Goal: Information Seeking & Learning: Learn about a topic

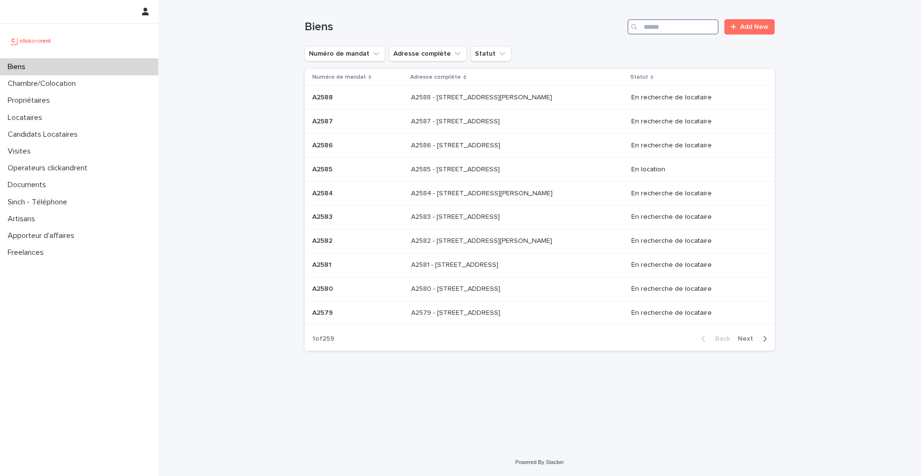
click at [687, 31] on input "Search" at bounding box center [673, 26] width 91 height 15
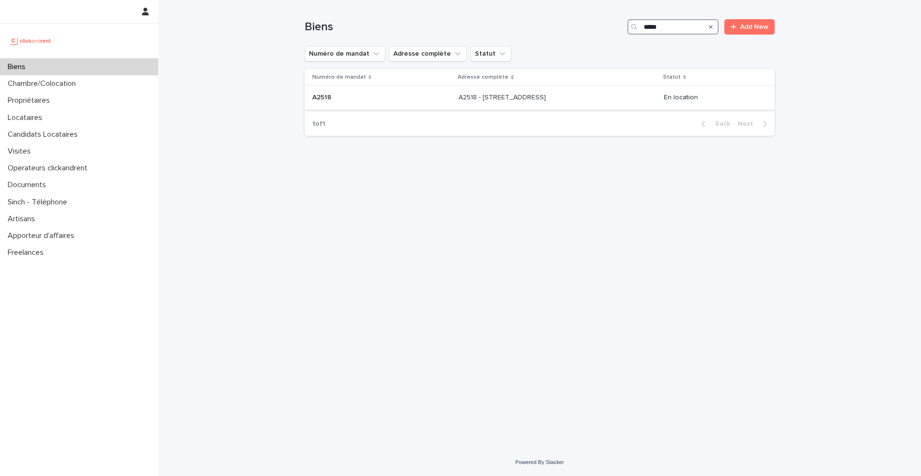
type input "*****"
click at [325, 96] on p "A2518" at bounding box center [322, 97] width 21 height 10
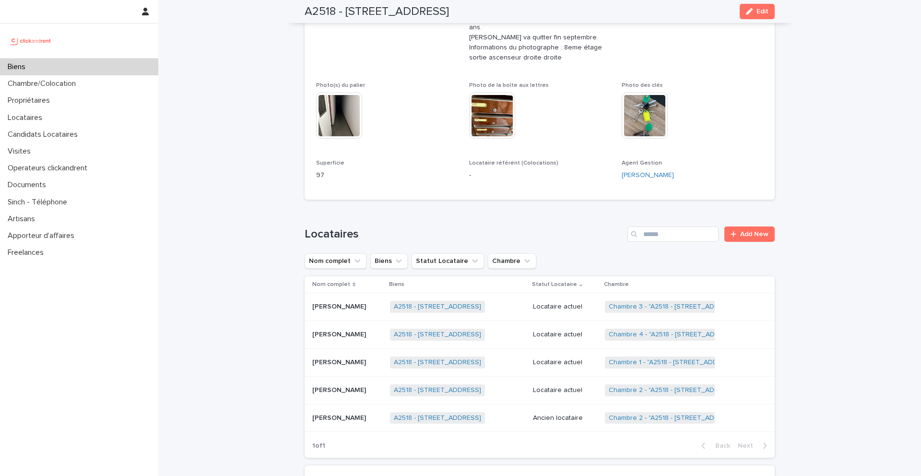
scroll to position [321, 0]
click at [633, 358] on link "Chambre 1 - "A2518 - [STREET_ADDRESS]"" at bounding box center [674, 362] width 130 height 8
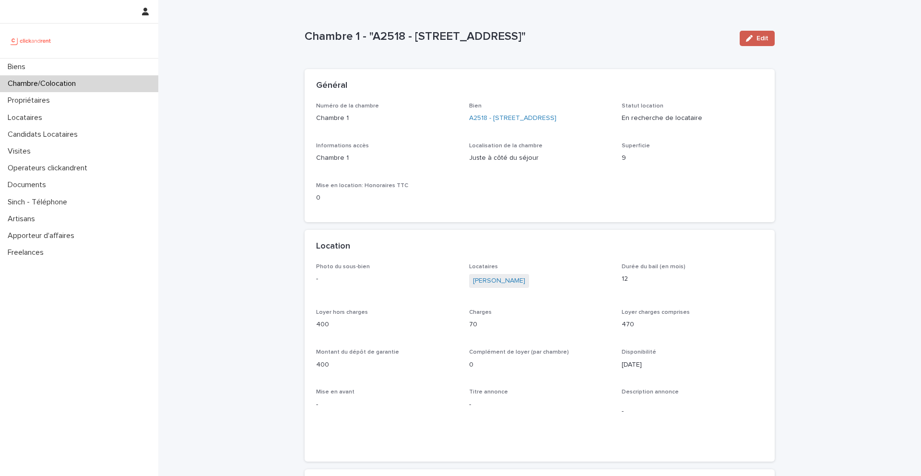
click at [762, 36] on span "Edit" at bounding box center [763, 38] width 12 height 7
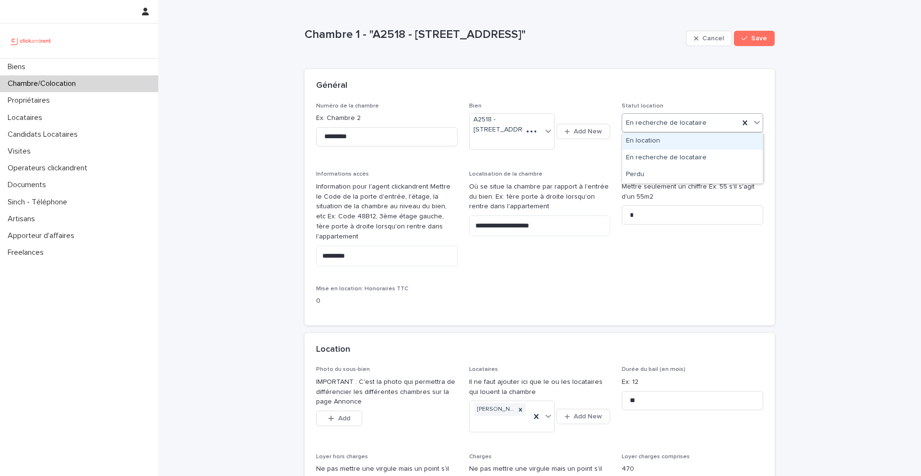
click at [650, 143] on div "En location" at bounding box center [692, 141] width 141 height 17
click at [769, 33] on button "Save" at bounding box center [754, 38] width 41 height 15
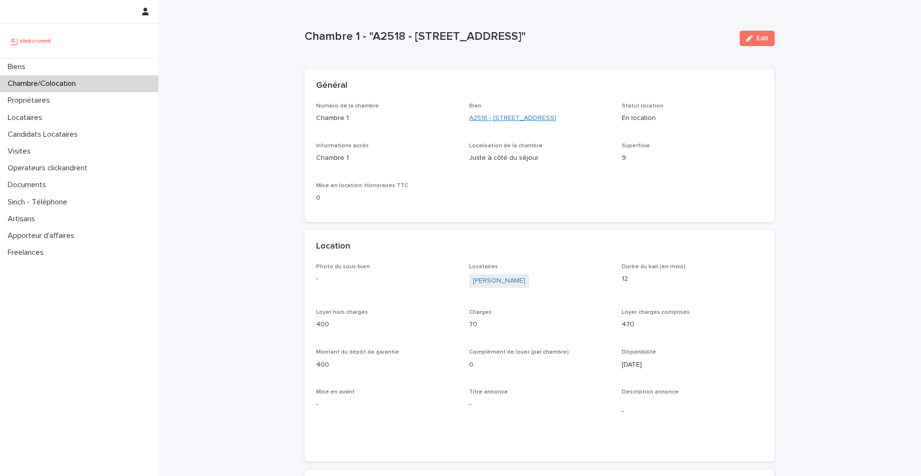
click at [491, 123] on link "A2518 - [STREET_ADDRESS]" at bounding box center [512, 118] width 87 height 10
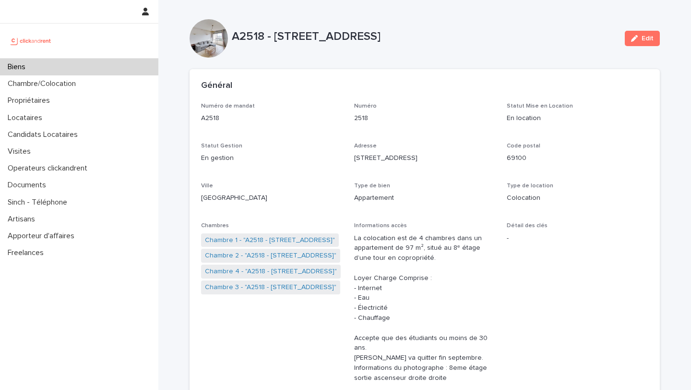
click at [60, 73] on div "Biens" at bounding box center [79, 67] width 158 height 17
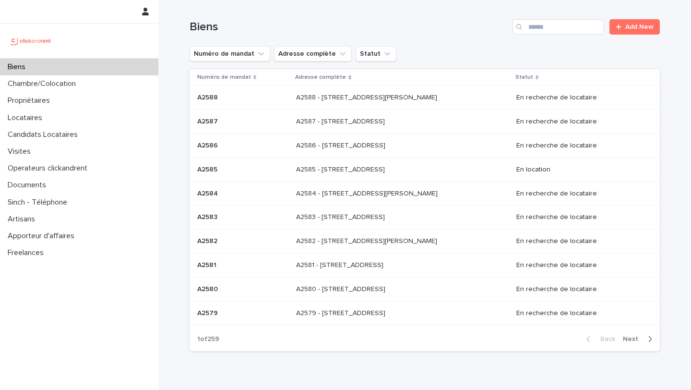
click at [65, 64] on div "Biens" at bounding box center [79, 67] width 158 height 17
click at [549, 28] on input "Search" at bounding box center [558, 26] width 91 height 15
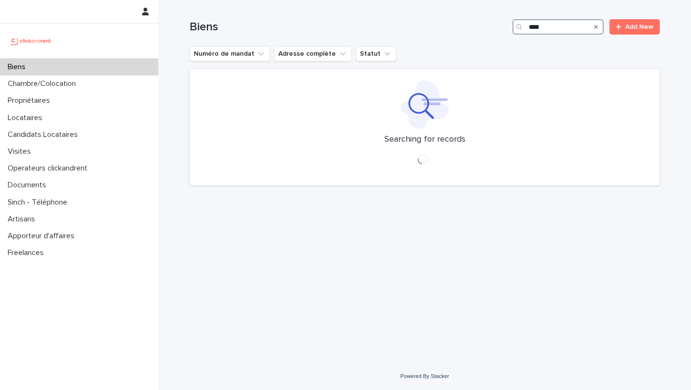
type input "*****"
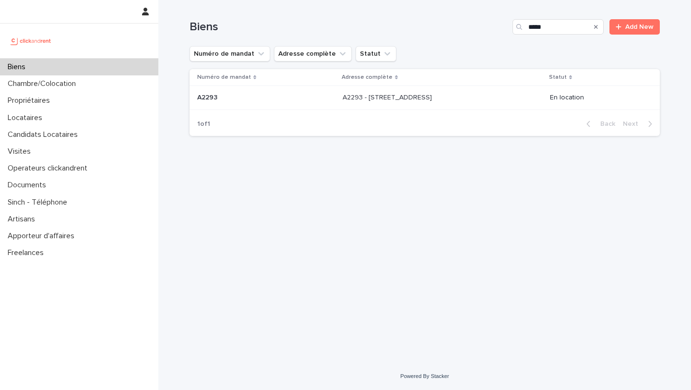
click at [343, 99] on p "A2293 - [STREET_ADDRESS]" at bounding box center [388, 97] width 91 height 10
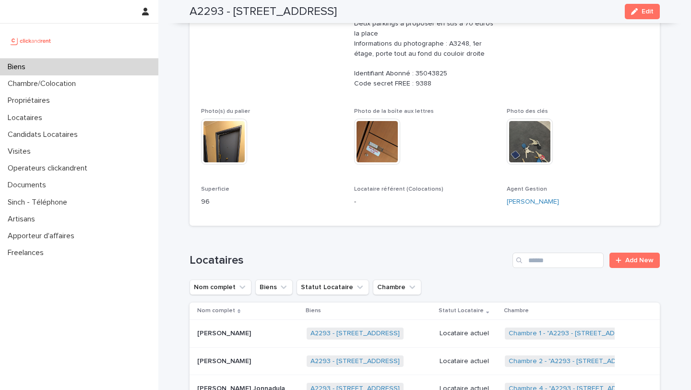
scroll to position [288, 0]
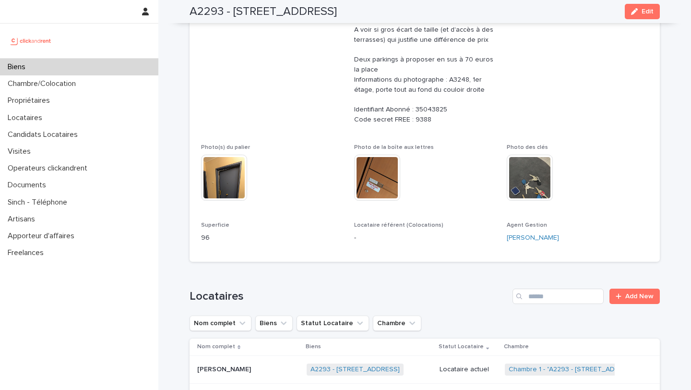
click at [36, 67] on div "Biens" at bounding box center [79, 67] width 158 height 17
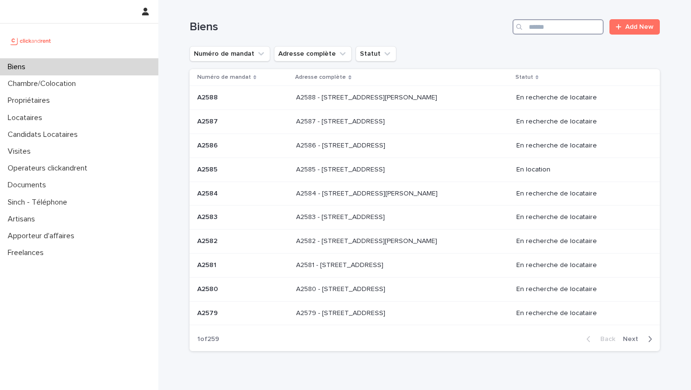
click at [551, 24] on input "Search" at bounding box center [558, 26] width 91 height 15
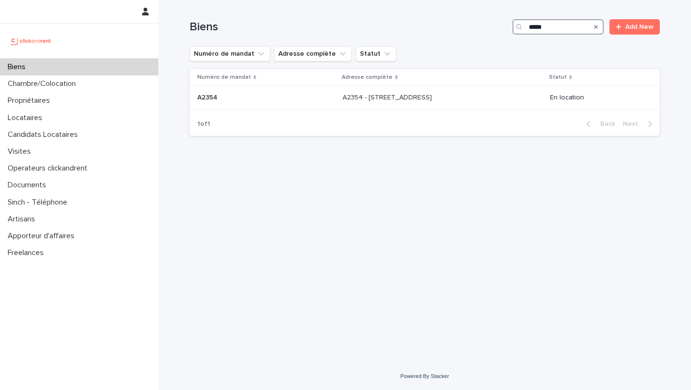
type input "*****"
drag, startPoint x: 211, startPoint y: 103, endPoint x: 206, endPoint y: 102, distance: 4.9
click at [206, 102] on p "A2354" at bounding box center [208, 97] width 22 height 10
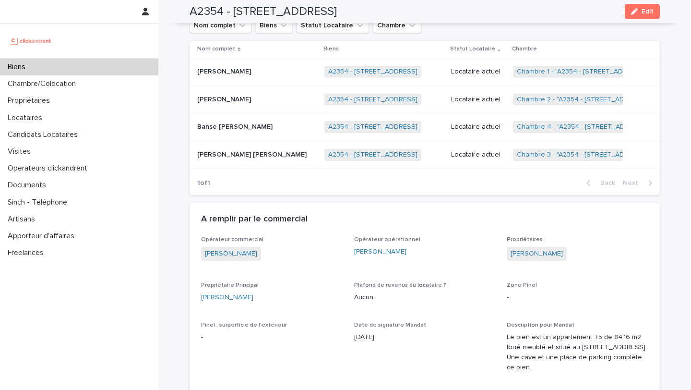
scroll to position [522, 0]
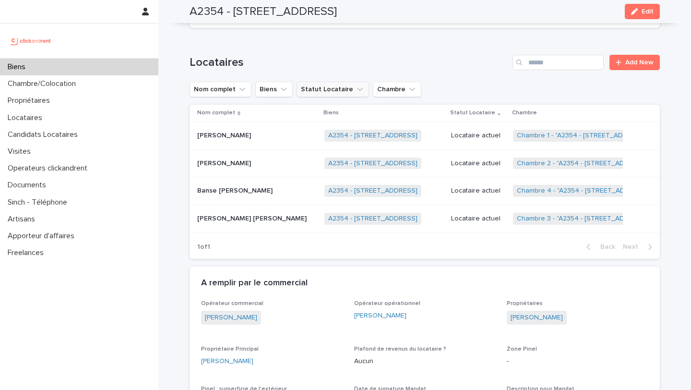
click at [340, 87] on button "Statut Locataire" at bounding box center [333, 89] width 72 height 15
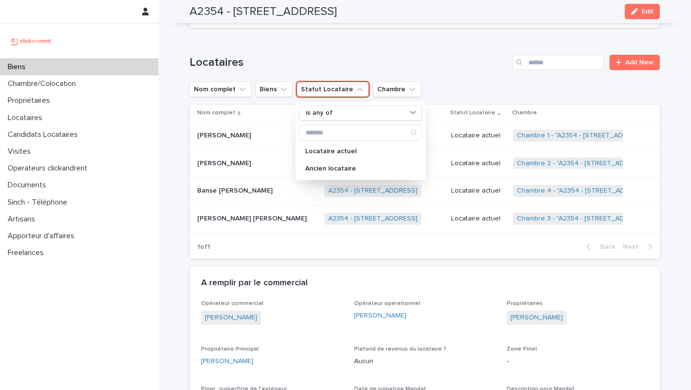
click at [428, 58] on h1 "Locataires" at bounding box center [349, 63] width 319 height 14
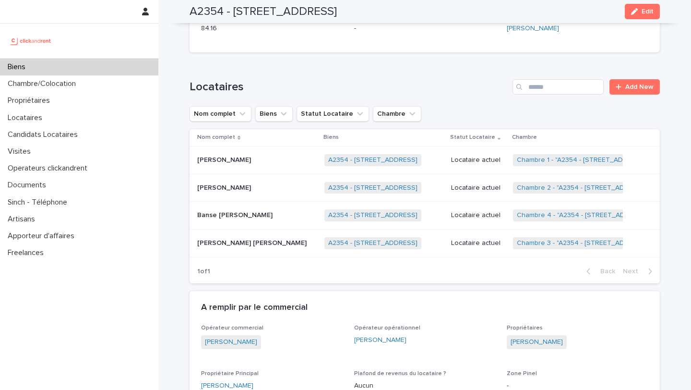
scroll to position [500, 0]
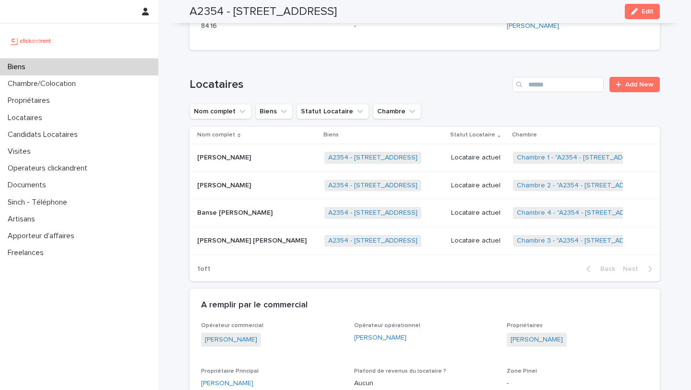
click at [42, 67] on div "Biens" at bounding box center [79, 67] width 158 height 17
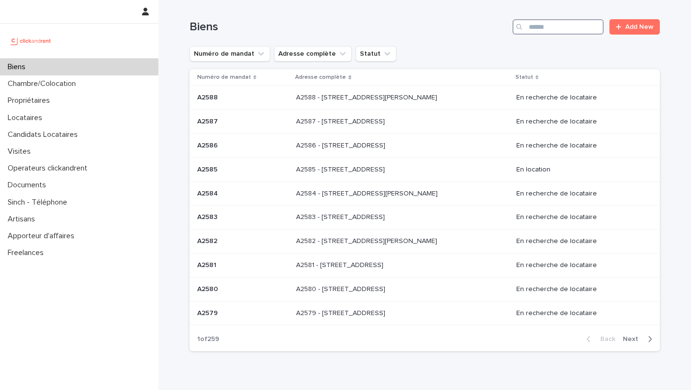
click at [538, 26] on input "Search" at bounding box center [558, 26] width 91 height 15
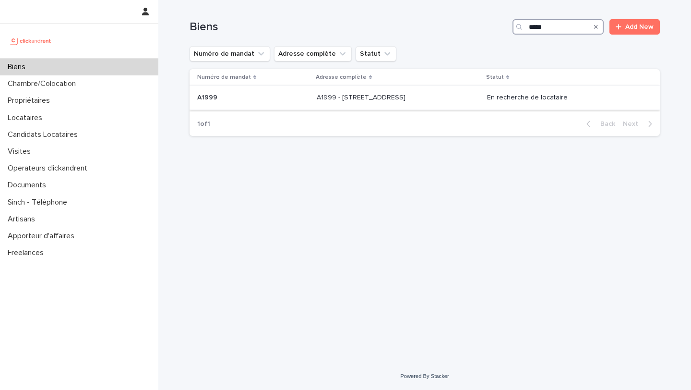
type input "*****"
click at [209, 93] on p "A1999" at bounding box center [208, 97] width 22 height 10
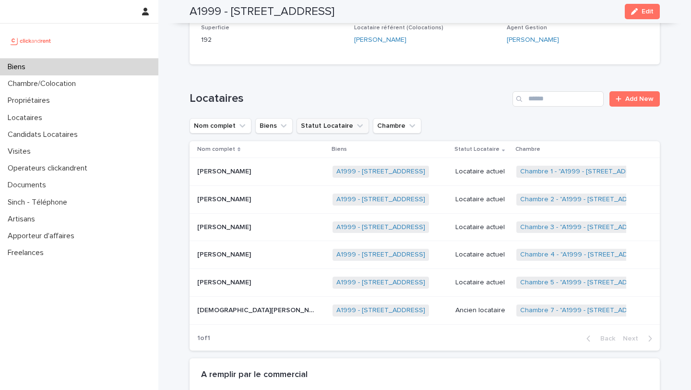
scroll to position [417, 0]
click at [212, 249] on p "[PERSON_NAME]" at bounding box center [225, 253] width 56 height 10
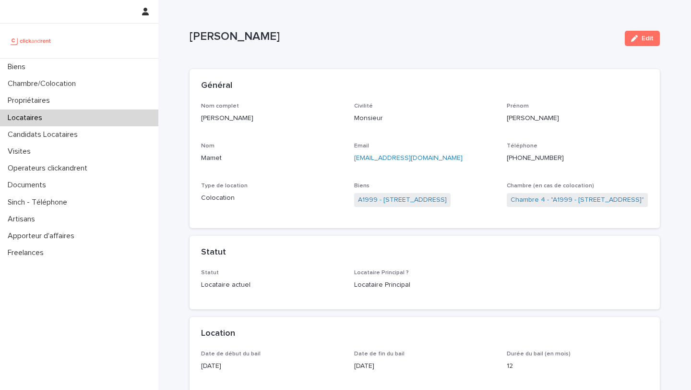
click at [531, 156] on ringoverc2c-number-84e06f14122c "[PHONE_NUMBER]" at bounding box center [535, 158] width 57 height 7
click at [31, 67] on p "Biens" at bounding box center [18, 66] width 29 height 9
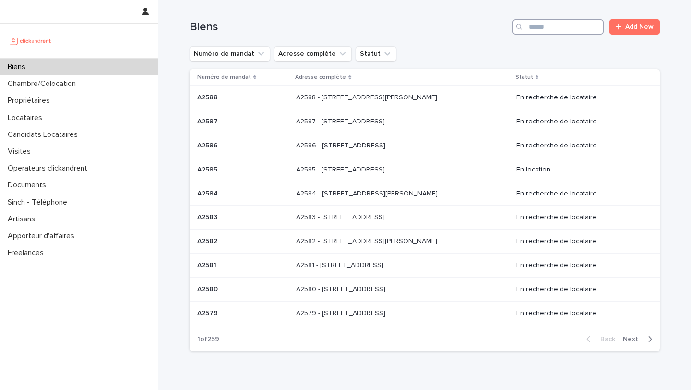
click at [541, 30] on input "Search" at bounding box center [558, 26] width 91 height 15
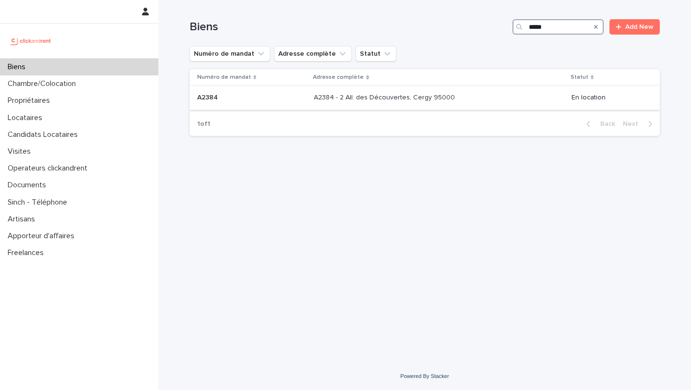
type input "*****"
click at [211, 96] on p "A2384" at bounding box center [208, 97] width 23 height 10
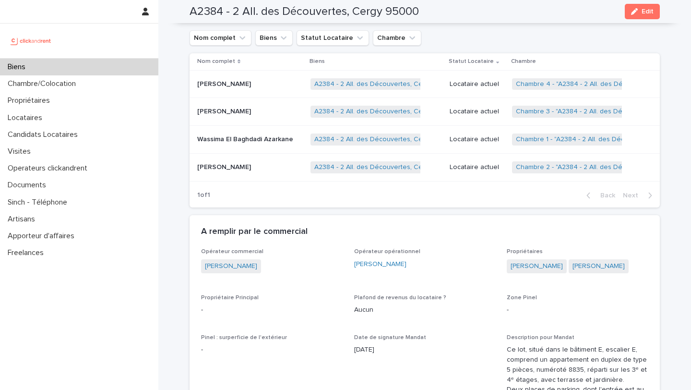
scroll to position [612, 0]
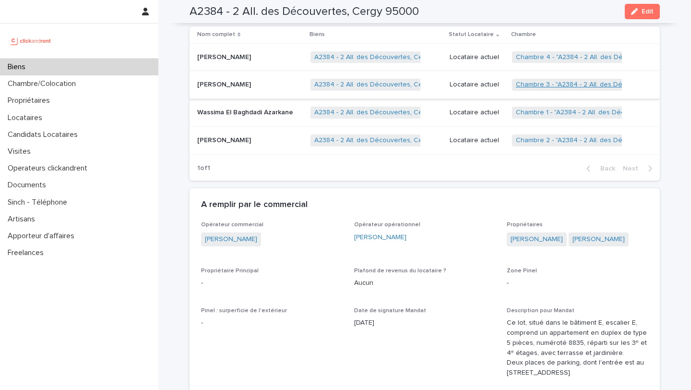
click at [538, 89] on link "Chambre 3 - "A2384 - 2 All. des Découvertes, Cergy 95000"" at bounding box center [608, 85] width 185 height 8
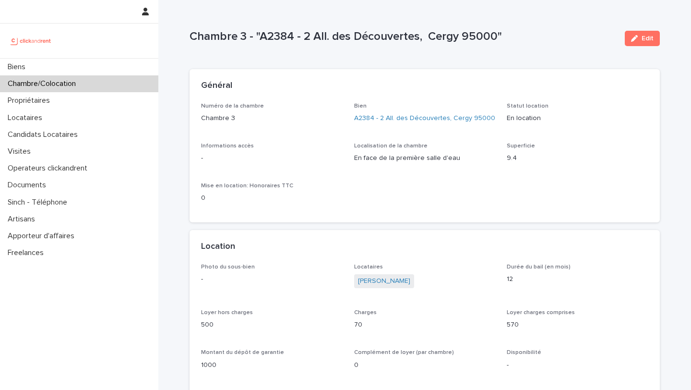
click at [386, 112] on div "Bien A2384 - 2 All. des Découvertes, Cergy 95000" at bounding box center [425, 117] width 142 height 28
click at [386, 117] on link "A2384 - 2 All. des Découvertes, Cergy 95000" at bounding box center [424, 118] width 141 height 10
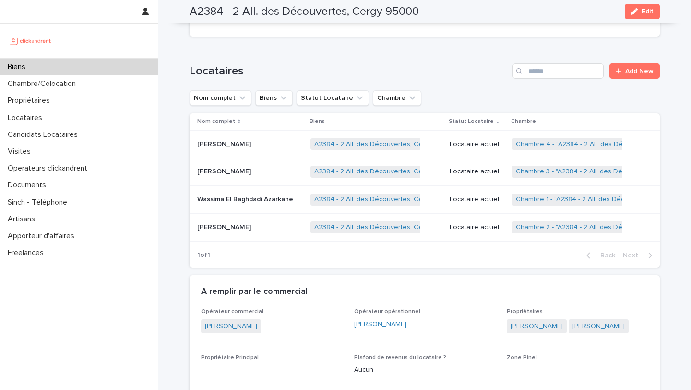
scroll to position [526, 0]
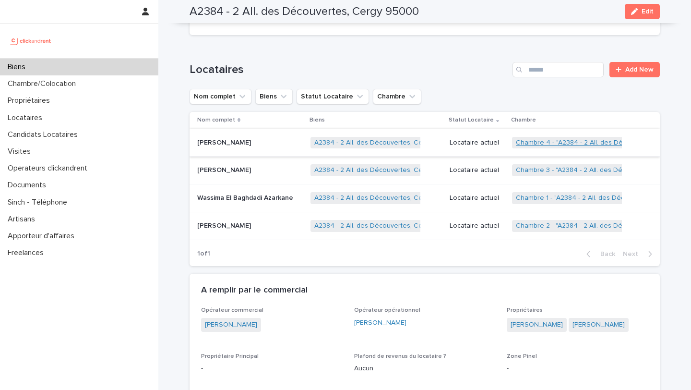
click at [526, 147] on link "Chambre 4 - "A2384 - 2 All. des Découvertes, Cergy 95000"" at bounding box center [609, 143] width 186 height 8
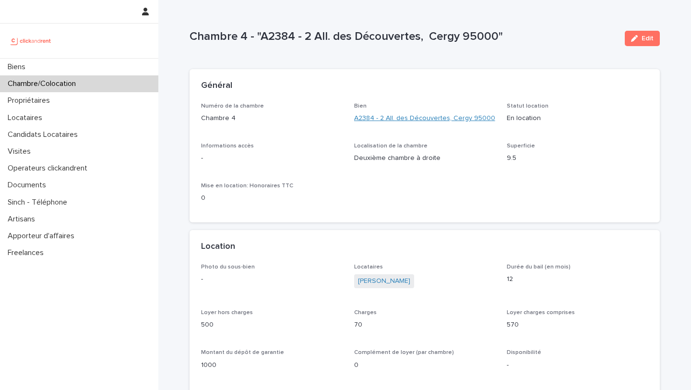
click at [428, 114] on link "A2384 - 2 All. des Découvertes, Cergy 95000" at bounding box center [424, 118] width 141 height 10
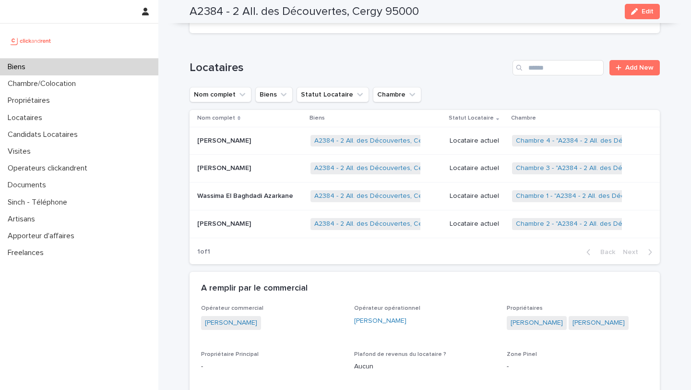
scroll to position [565, 0]
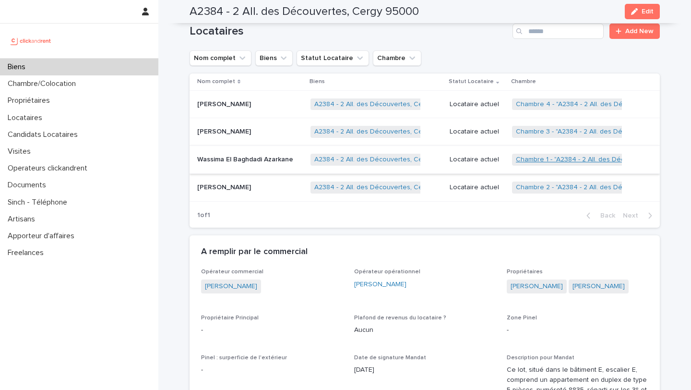
click at [539, 164] on link "Chambre 1 - "A2384 - 2 All. des Découvertes, Cergy 95000"" at bounding box center [608, 159] width 184 height 8
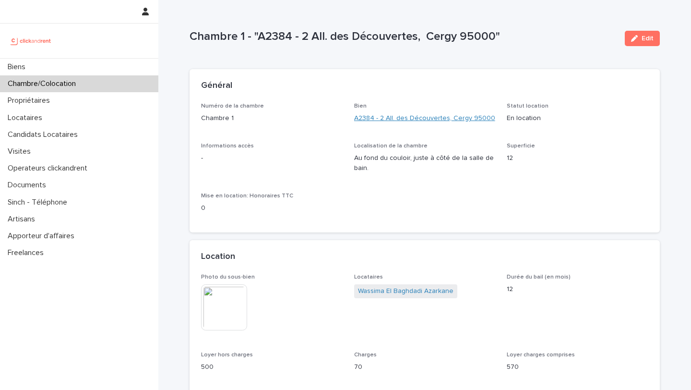
click at [393, 118] on link "A2384 - 2 All. des Découvertes, Cergy 95000" at bounding box center [424, 118] width 141 height 10
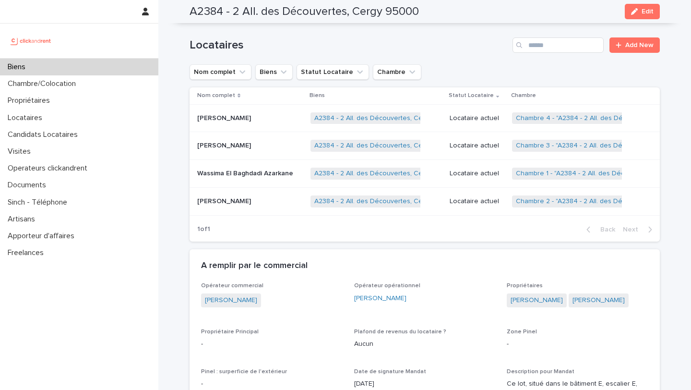
scroll to position [552, 0]
